Goal: Transaction & Acquisition: Purchase product/service

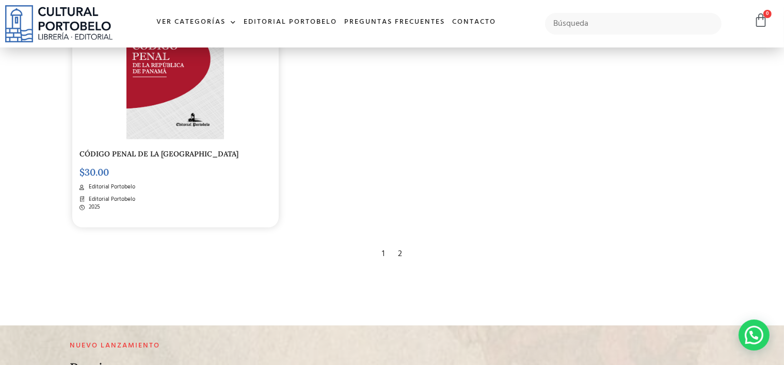
scroll to position [1702, 0]
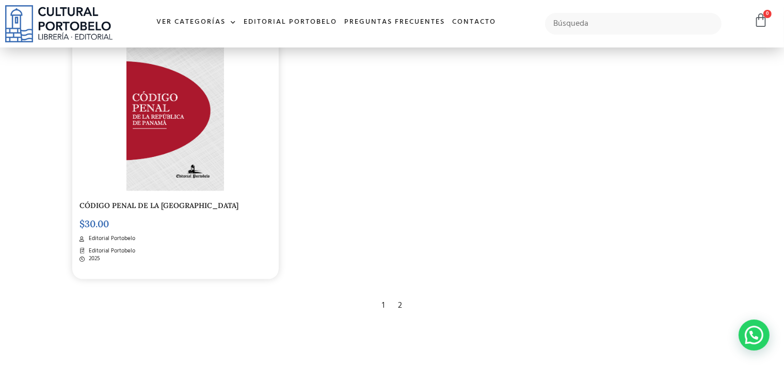
click at [399, 307] on div "2" at bounding box center [400, 306] width 14 height 23
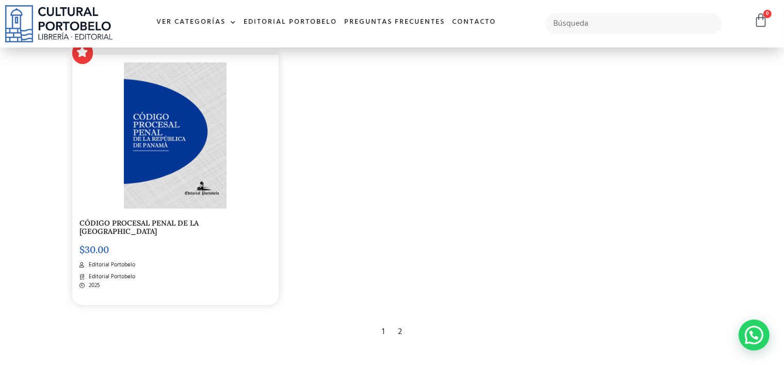
scroll to position [361, 0]
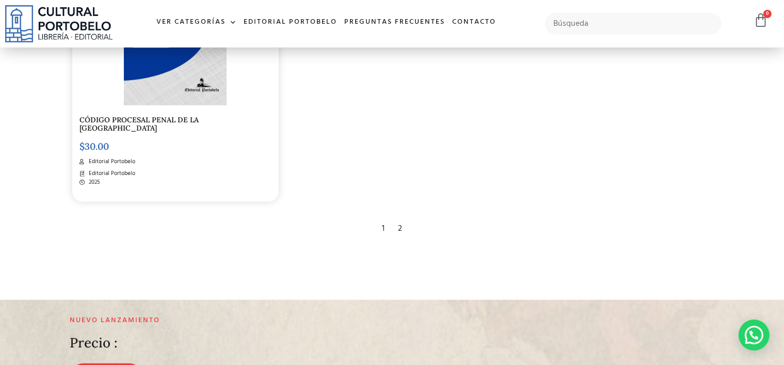
click at [384, 227] on div "1" at bounding box center [383, 228] width 13 height 23
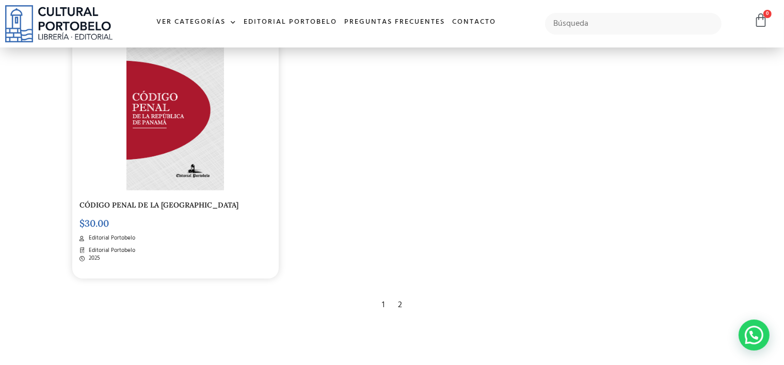
scroll to position [1651, 0]
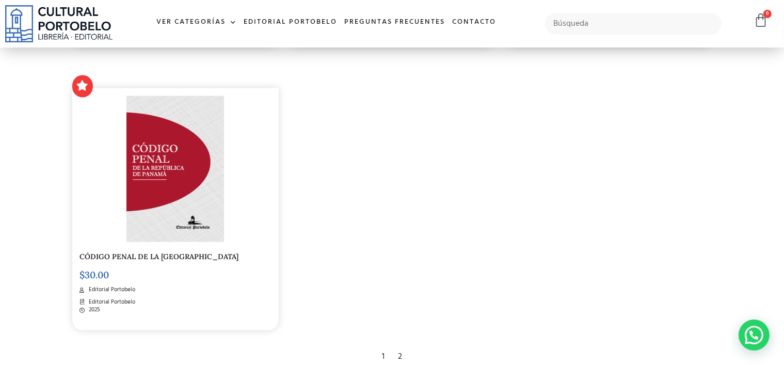
click at [195, 204] on img at bounding box center [174, 169] width 97 height 146
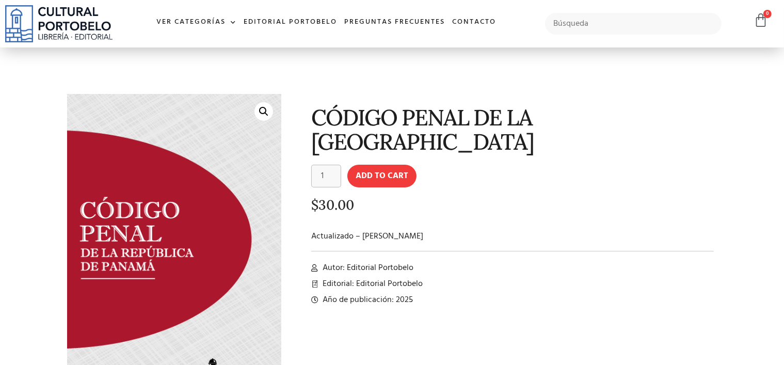
scroll to position [103, 0]
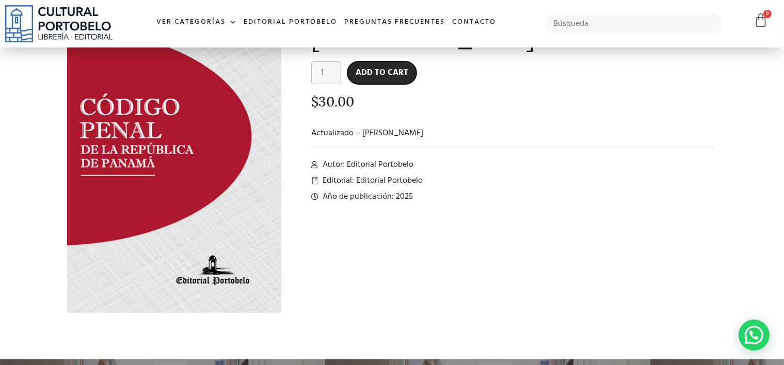
click at [400, 75] on button "Add to cart" at bounding box center [381, 72] width 69 height 23
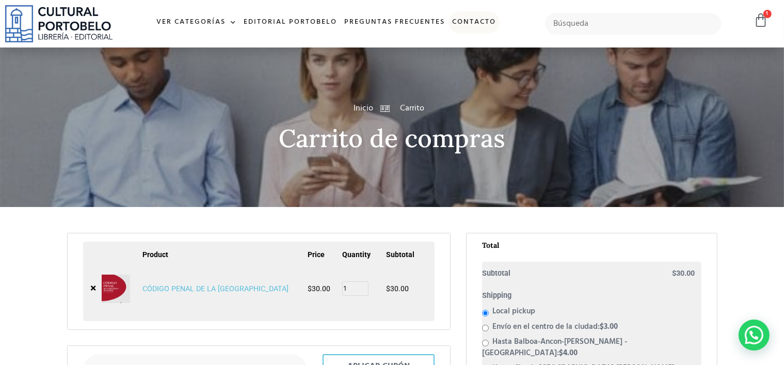
click at [470, 23] on link "Contacto" at bounding box center [473, 22] width 51 height 22
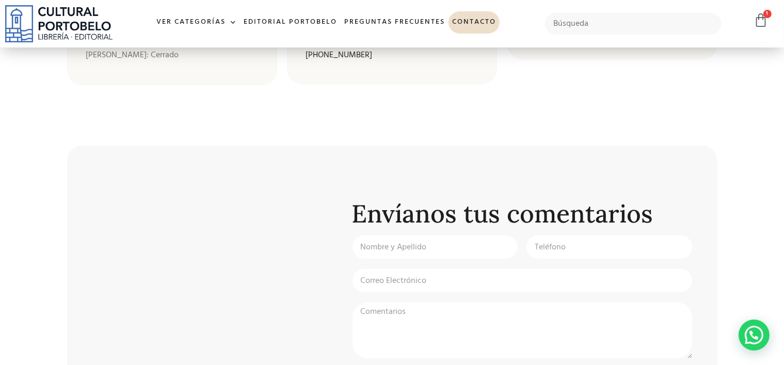
scroll to position [361, 0]
